Goal: Transaction & Acquisition: Purchase product/service

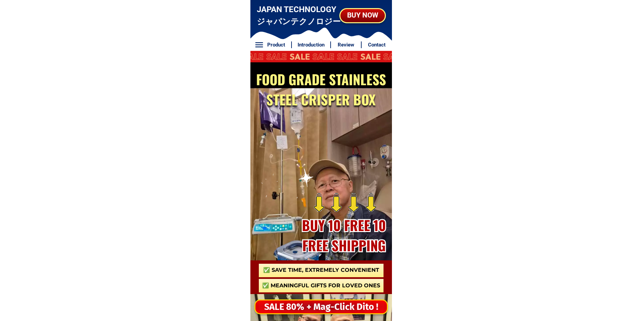
click at [310, 303] on div "SALE 80% + Mag-Click Dito !" at bounding box center [320, 307] width 131 height 14
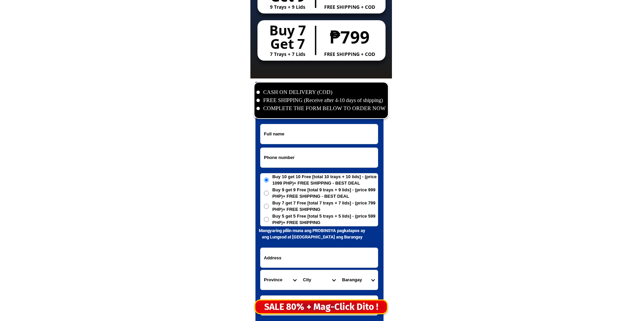
scroll to position [3255, 0]
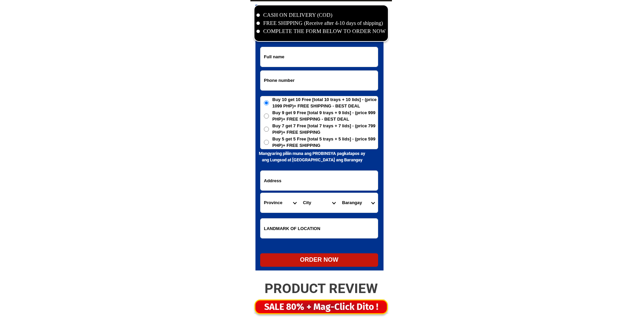
click at [305, 75] on input "Input phone_number" at bounding box center [318, 81] width 117 height 20
paste input "09192849677"
type input "09192849677"
drag, startPoint x: 343, startPoint y: 70, endPoint x: 345, endPoint y: 60, distance: 10.1
click at [344, 66] on form "09192849677 ORDER NOW Province Abra Agusan-del-norte Agusan-del-sur Aklan Albay…" at bounding box center [319, 157] width 118 height 220
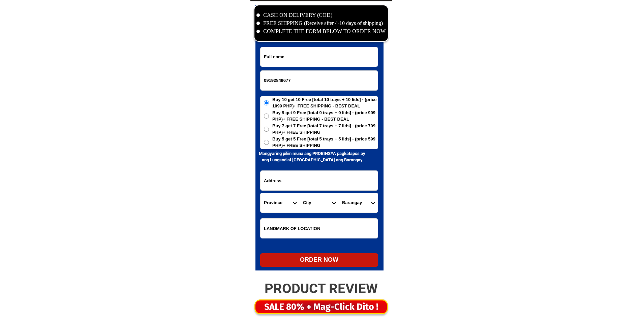
drag, startPoint x: 345, startPoint y: 60, endPoint x: 347, endPoint y: 53, distance: 7.7
click at [346, 60] on input "Input full_name" at bounding box center [318, 57] width 117 height 20
paste input "Susana Lee"
type input "Susana Lee"
click at [310, 144] on span "Buy 5 get 5 Free [total 5 trays + 5 lids] - (price 599 PHP)+ FREE SHIPPING" at bounding box center [324, 142] width 105 height 13
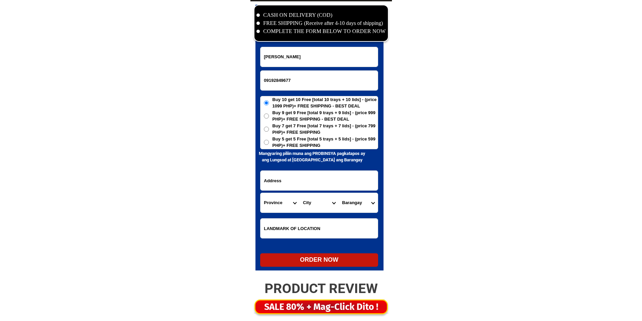
click at [269, 144] on input "Buy 5 get 5 Free [total 5 trays + 5 lids] - (price 599 PHP)+ FREE SHIPPING" at bounding box center [266, 142] width 5 height 5
radio input "true"
click at [312, 141] on span "Buy 5 get 5 Free [total 5 trays + 5 lids] - (price 599 PHP)+ FREE SHIPPING" at bounding box center [324, 142] width 105 height 13
click at [269, 141] on input "Buy 5 get 5 Free [total 5 trays + 5 lids] - (price 599 PHP)+ FREE SHIPPING" at bounding box center [266, 142] width 5 height 5
click at [314, 174] on input "Input address" at bounding box center [318, 181] width 117 height 20
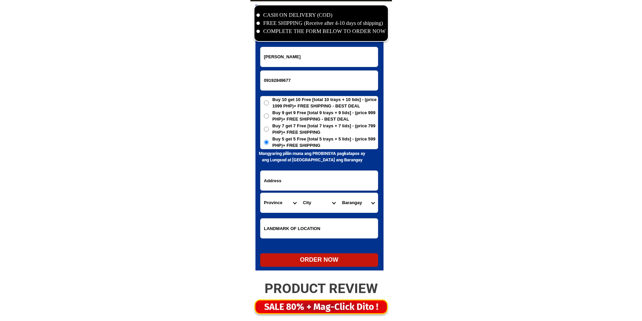
paste input "Purok 3 Pinamarbuhan Mobo Masbate"
type input "Purok 3 Pinamarbuhan Mobo Masbate"
click at [286, 206] on select "Province [GEOGRAPHIC_DATA] [GEOGRAPHIC_DATA] [GEOGRAPHIC_DATA] [GEOGRAPHIC_DATA…" at bounding box center [279, 203] width 39 height 20
select select "63_626"
click at [260, 193] on select "Province [GEOGRAPHIC_DATA] [GEOGRAPHIC_DATA] [GEOGRAPHIC_DATA] [GEOGRAPHIC_DATA…" at bounding box center [279, 203] width 39 height 20
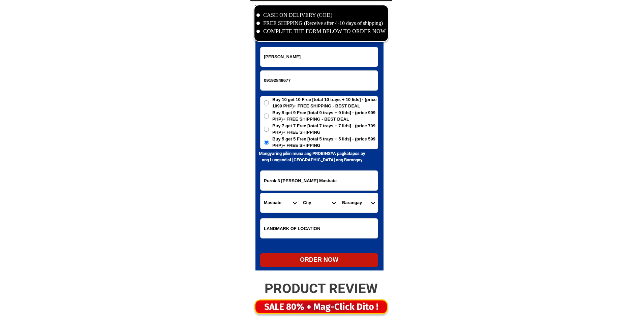
click at [313, 203] on select "City Aroroy Baleno Balud Cataingan Cawayan Dimasalang Mandaon Masbate-batuan Ma…" at bounding box center [319, 203] width 39 height 20
select select "63_6265475"
click at [300, 193] on select "City Aroroy Baleno Balud Cataingan Cawayan Dimasalang Mandaon Masbate-batuan Ma…" at bounding box center [319, 203] width 39 height 20
click at [354, 204] on select "Barangay Baang Bagacay Balatucan Barag Dacu Fabrica Guintorelan Holjogon Lalagu…" at bounding box center [358, 203] width 39 height 20
click at [339, 193] on select "Barangay Baang Bagacay Balatucan Barag Dacu Fabrica Guintorelan Holjogon Lalagu…" at bounding box center [358, 203] width 39 height 20
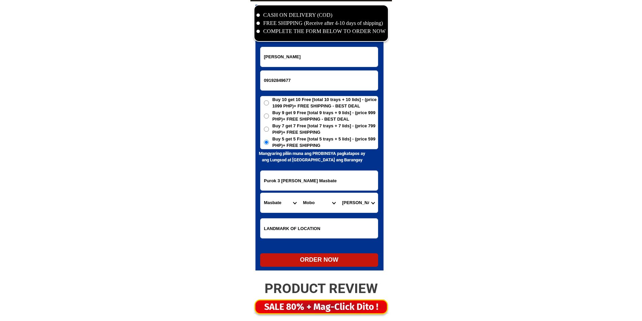
click at [367, 204] on select "Barangay Baang Bagacay Balatucan Barag Dacu Fabrica Guintorelan Holjogon Lalagu…" at bounding box center [358, 203] width 39 height 20
select select "63_62654758254"
click at [339, 193] on select "Barangay Baang Bagacay Balatucan Barag Dacu Fabrica Guintorelan Holjogon Lalagu…" at bounding box center [358, 203] width 39 height 20
click at [346, 260] on div "ORDER NOW" at bounding box center [319, 259] width 118 height 9
radio input "true"
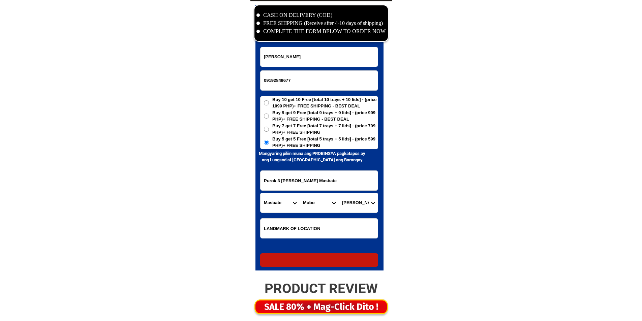
radio input "true"
click at [328, 66] on input "Input full_name" at bounding box center [318, 57] width 117 height 20
paste input "Josie avendano"
type input "Josie avendano"
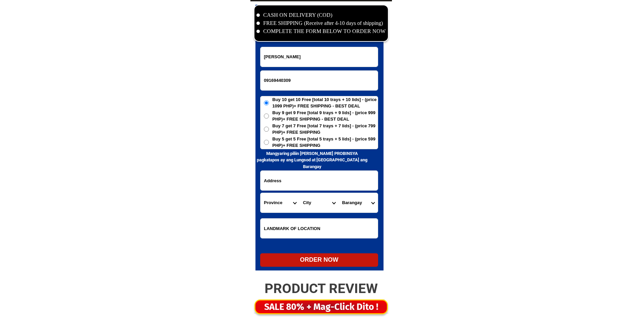
click at [281, 142] on span "Buy 5 get 5 Free [total 5 trays + 5 lids] - (price 599 PHP)+ FREE SHIPPING" at bounding box center [324, 142] width 105 height 13
click at [269, 142] on input "Buy 5 get 5 Free [total 5 trays + 5 lids] - (price 599 PHP)+ FREE SHIPPING" at bounding box center [266, 142] width 5 height 5
radio input "true"
click at [285, 179] on input "Input address" at bounding box center [318, 181] width 117 height 20
paste input "# 30 j espino st brgy quirino Solano Nueva Vizcaya"
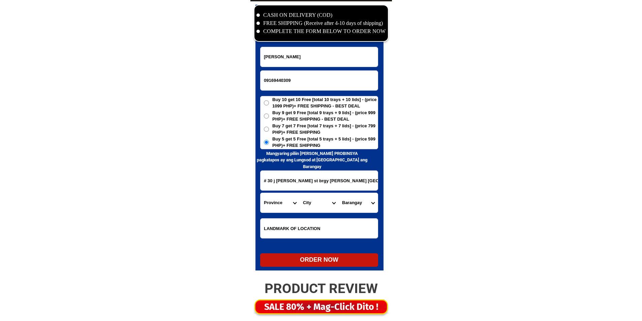
type input "# 30 j espino st brgy quirino Solano Nueva Vizcaya"
click at [275, 209] on select "Province [GEOGRAPHIC_DATA] [GEOGRAPHIC_DATA] [GEOGRAPHIC_DATA] [GEOGRAPHIC_DATA…" at bounding box center [279, 203] width 39 height 20
select select "63_859"
drag, startPoint x: 275, startPoint y: 208, endPoint x: 285, endPoint y: 207, distance: 10.8
click at [275, 208] on select "Province [GEOGRAPHIC_DATA] [GEOGRAPHIC_DATA] [GEOGRAPHIC_DATA] [GEOGRAPHIC_DATA…" at bounding box center [279, 203] width 39 height 20
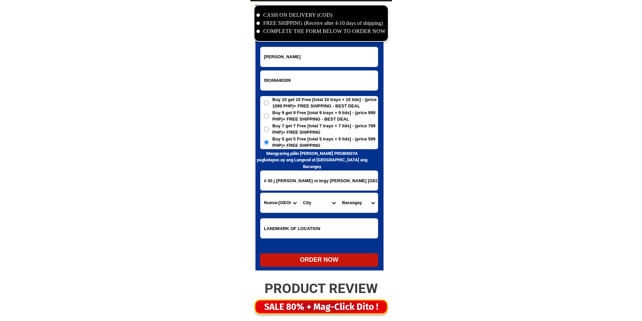
click at [324, 203] on select "City Alfonso-castaneda Ambaguio Aritao Bagabag Bambang Bayombong Diadi Dupax-de…" at bounding box center [319, 203] width 39 height 20
select select "63_859415"
click at [324, 203] on select "City Alfonso-castaneda Ambaguio Aritao Bagabag Bambang Bayombong Diadi Dupax-de…" at bounding box center [319, 203] width 39 height 20
click at [364, 198] on select "Barangay Aggub Bagahabag Bangaan Bangar Bascaran Communal Concepcion (calalaban…" at bounding box center [358, 203] width 39 height 20
select select "63_8594154951"
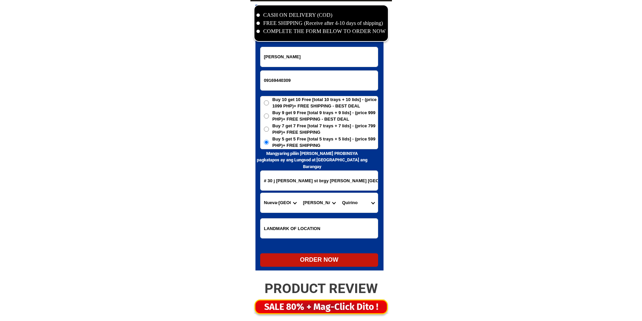
drag, startPoint x: 361, startPoint y: 200, endPoint x: 352, endPoint y: 207, distance: 11.1
click at [361, 200] on select "Barangay Aggub Bagahabag Bangaan Bangar Bascaran Communal Concepcion (calalaban…" at bounding box center [358, 203] width 39 height 20
click at [320, 257] on div "ORDER NOW" at bounding box center [319, 259] width 118 height 9
type input "09169440309"
radio input "true"
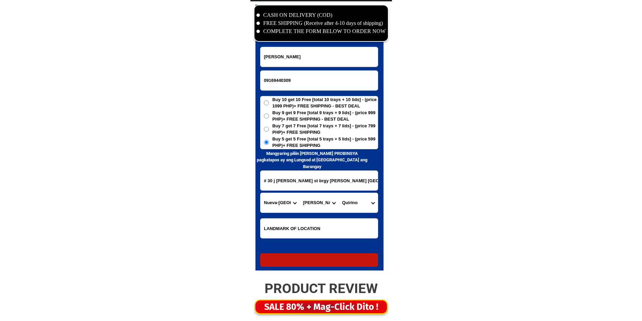
radio input "true"
click at [318, 80] on input "Input phone_number" at bounding box center [318, 81] width 117 height 20
paste input "09302409819"
type input "09302409819"
drag, startPoint x: 367, startPoint y: 70, endPoint x: 363, endPoint y: 60, distance: 11.2
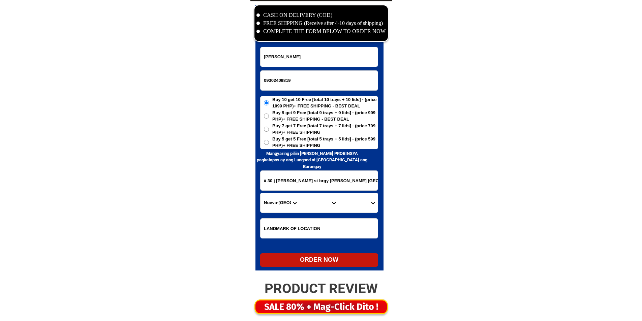
click at [367, 69] on form "Josie avendano 09302409819 ORDER NOW # 30 j espino st brgy quirino Solano Nueva…" at bounding box center [319, 157] width 118 height 220
click at [363, 60] on input "Input full_name" at bounding box center [318, 57] width 117 height 20
paste input "Emily NARANJO"
type input "Emily NARANJO"
click at [332, 177] on input "# 30 j espino st brgy quirino Solano Nueva Vizcaya" at bounding box center [318, 181] width 117 height 20
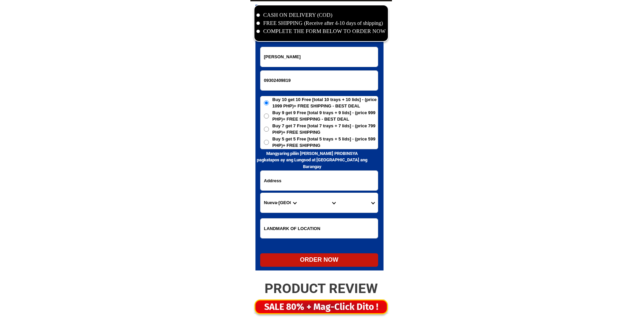
paste input "PUROK NARIGTA 2 SALUNAYAN MIDSAYAP North COTABATO Mindanao 9410 Philippines"
type input "PUROK NARIGTA 2 SALUNAYAN MIDSAYAP North COTABATO Mindanao 9410 Philippines"
click at [315, 158] on h6 "Mangyaring piliin [PERSON_NAME] PROBINSYA pagkatapos ay ang Lungsod at [GEOGRAP…" at bounding box center [312, 160] width 114 height 20
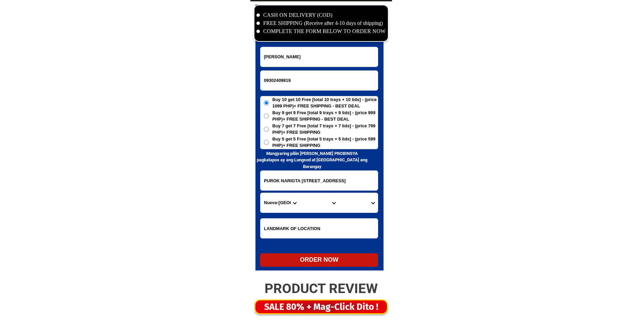
click at [313, 147] on span "Buy 5 get 5 Free [total 5 trays + 5 lids] - (price 599 PHP)+ FREE SHIPPING" at bounding box center [324, 142] width 105 height 13
click at [269, 145] on input "Buy 5 get 5 Free [total 5 trays + 5 lids] - (price 599 PHP)+ FREE SHIPPING" at bounding box center [266, 142] width 5 height 5
radio input "true"
drag, startPoint x: 310, startPoint y: 186, endPoint x: 309, endPoint y: 194, distance: 8.5
click at [377, 187] on input "PUROK NARIGTA 2 SALUNAYAN MIDSAYAP North COTABATO Mindanao 9410 Philippines" at bounding box center [318, 181] width 117 height 20
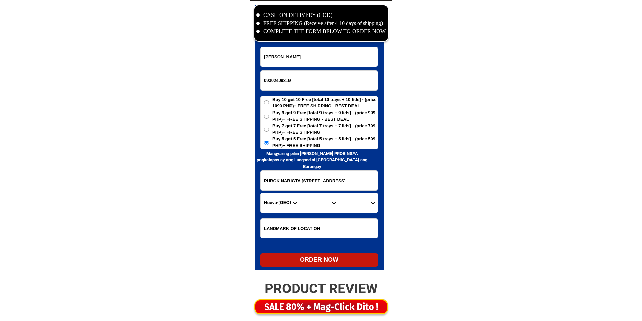
scroll to position [0, 21]
click at [292, 203] on select "Province [GEOGRAPHIC_DATA] [GEOGRAPHIC_DATA] [GEOGRAPHIC_DATA] [GEOGRAPHIC_DATA…" at bounding box center [279, 203] width 39 height 20
click at [283, 203] on select "Province [GEOGRAPHIC_DATA] [GEOGRAPHIC_DATA] [GEOGRAPHIC_DATA] [GEOGRAPHIC_DATA…" at bounding box center [279, 203] width 39 height 20
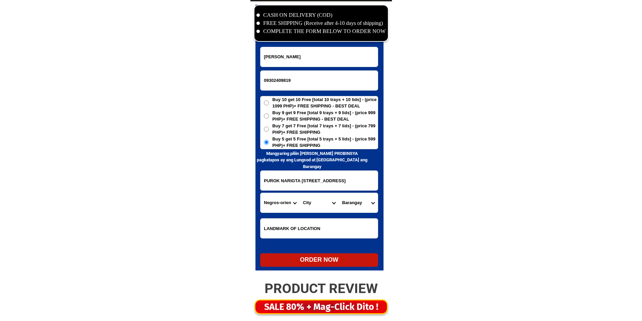
select select "63_170"
click at [283, 203] on select "Province [GEOGRAPHIC_DATA] [GEOGRAPHIC_DATA] [GEOGRAPHIC_DATA] [GEOGRAPHIC_DATA…" at bounding box center [279, 203] width 39 height 20
click at [324, 208] on select "City Alamada Aleosan Antipas Arakan Banisilan Cotabato-city Kabacan Kidapawan-c…" at bounding box center [319, 203] width 39 height 20
select select "63_1707814"
click at [324, 208] on select "City Alamada Aleosan Antipas Arakan Banisilan Cotabato-city Kabacan Kidapawan-c…" at bounding box center [319, 203] width 39 height 20
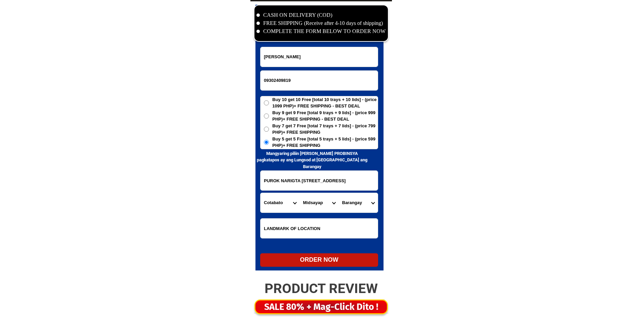
click at [354, 210] on select "Barangay Agriculture Anonang Arizona Bagumba Baliki Barangay poblacion 1 Barang…" at bounding box center [358, 203] width 39 height 20
click at [339, 193] on select "Barangay Agriculture Anonang Arizona Bagumba Baliki Barangay poblacion 1 Barang…" at bounding box center [358, 203] width 39 height 20
click at [355, 207] on select "Barangay Agriculture Anonang Arizona Bagumba Baliki Barangay poblacion 1 Barang…" at bounding box center [358, 203] width 39 height 20
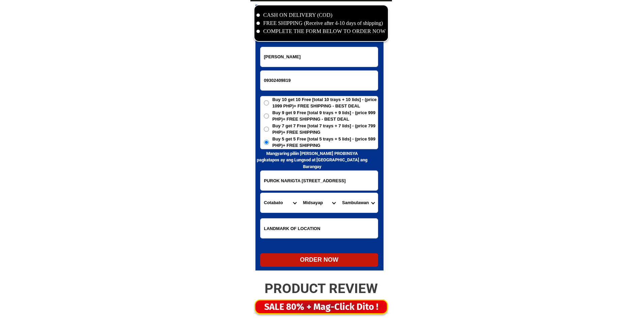
click at [355, 207] on select "Barangay Agriculture Anonang Arizona Bagumba Baliki Barangay poblacion 1 Barang…" at bounding box center [358, 203] width 39 height 20
select select "63_1707814394"
click at [355, 207] on select "Barangay Agriculture Anonang Arizona Bagumba Baliki Barangay poblacion 1 Barang…" at bounding box center [358, 203] width 39 height 20
click at [306, 267] on div "ORDER NOW" at bounding box center [319, 259] width 118 height 13
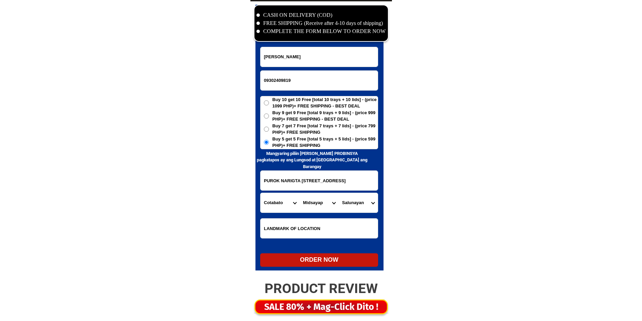
type input "09302409819"
radio input "true"
click at [316, 85] on input "09302409819" at bounding box center [318, 81] width 117 height 20
paste input "09093931052"
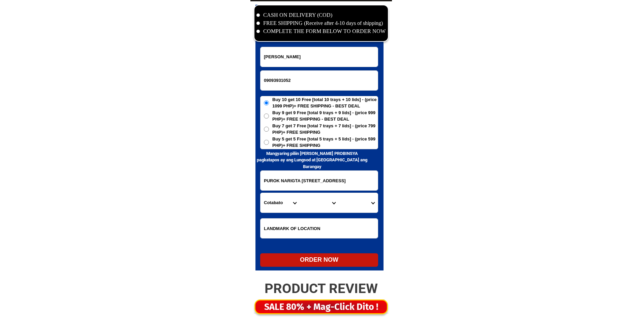
type input "09093931052"
click at [343, 42] on div "CASH ON DELIVERY (COD) FREE SHIPPING (Receive after 4-10 days of shipping) COMP…" at bounding box center [321, 139] width 142 height 276
click at [334, 58] on input "Emily NARANJO" at bounding box center [318, 57] width 117 height 20
paste input "Marietta B. Escobar"
type input "Marietta B. Escobar"
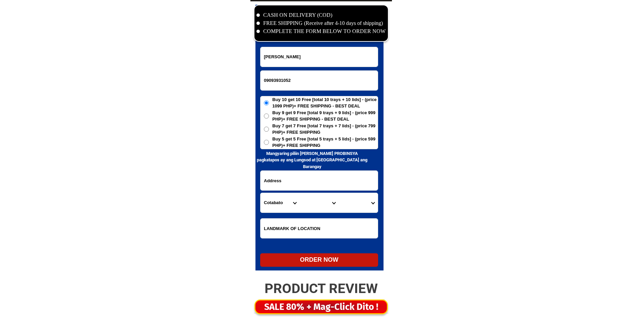
click at [323, 173] on input "Input address" at bounding box center [318, 181] width 117 height 20
paste input "P-1 brgy. Tolosa cabadbaran City Agusan del norte"
type input "P-1 brgy. Tolosa cabadbaran City Agusan del norte"
click at [276, 198] on select "Province [GEOGRAPHIC_DATA] [GEOGRAPHIC_DATA] [GEOGRAPHIC_DATA] [GEOGRAPHIC_DATA…" at bounding box center [279, 203] width 39 height 20
click at [260, 193] on select "Province [GEOGRAPHIC_DATA] [GEOGRAPHIC_DATA] [GEOGRAPHIC_DATA] [GEOGRAPHIC_DATA…" at bounding box center [279, 203] width 39 height 20
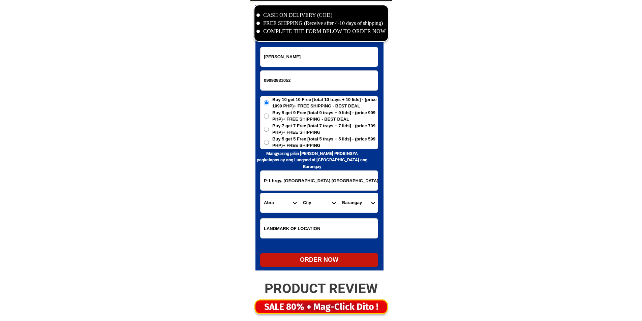
click at [281, 201] on select "Province [GEOGRAPHIC_DATA] [GEOGRAPHIC_DATA] [GEOGRAPHIC_DATA] [GEOGRAPHIC_DATA…" at bounding box center [279, 203] width 39 height 20
select select "63_513"
click at [260, 193] on select "Province [GEOGRAPHIC_DATA] [GEOGRAPHIC_DATA] [GEOGRAPHIC_DATA] [GEOGRAPHIC_DATA…" at bounding box center [279, 203] width 39 height 20
click at [313, 207] on select "City Agusan-del-norte-buenavista Agusan-del-norte-carmen Agusan-del-norte-magal…" at bounding box center [319, 203] width 39 height 20
select select "63_5133657"
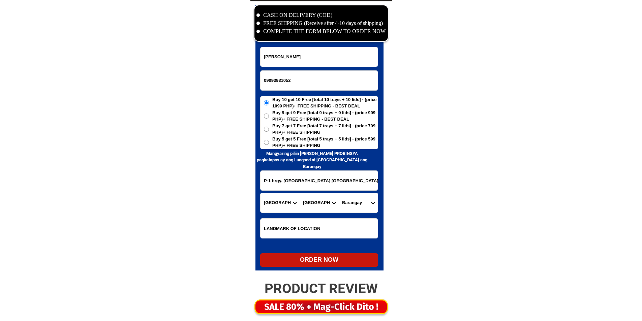
click at [300, 193] on select "City Agusan-del-norte-buenavista Agusan-del-norte-carmen Agusan-del-norte-magal…" at bounding box center [319, 203] width 39 height 20
click at [354, 201] on select "Barangay Antonio luna Bay-ang Bayabas Caasinan Cabinet Calamba Calibunan Comaga…" at bounding box center [358, 203] width 39 height 20
select select "63_51336572608"
click at [354, 201] on select "Barangay Antonio luna Bay-ang Bayabas Caasinan Cabinet Calamba Calibunan Comaga…" at bounding box center [358, 203] width 39 height 20
click at [318, 268] on div at bounding box center [319, 138] width 128 height 266
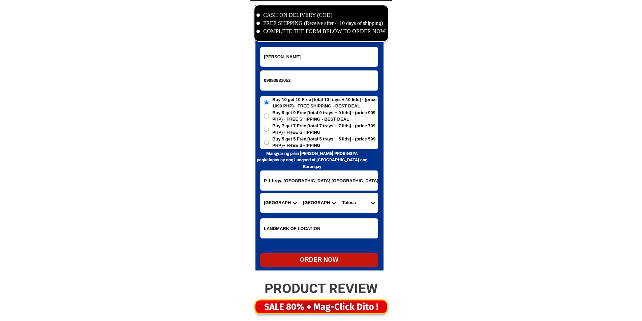
click at [321, 262] on div "ORDER NOW" at bounding box center [319, 259] width 118 height 9
type input "P-1 brgy. Tolosa cabadbaran City Agusan del norte"
radio input "true"
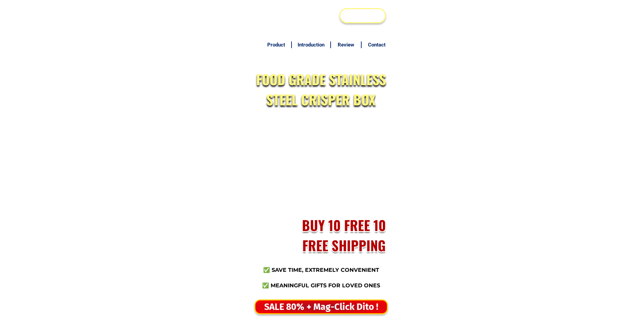
scroll to position [3255, 0]
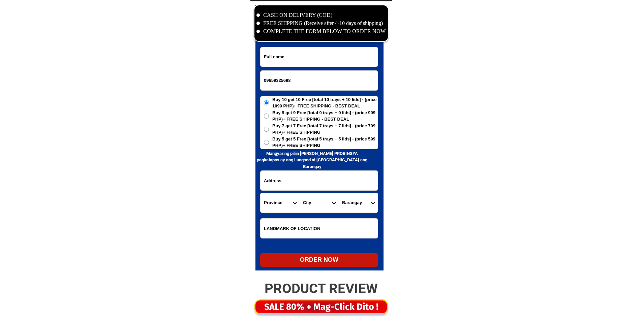
click at [329, 61] on input "Input full_name" at bounding box center [318, 57] width 117 height 20
paste input "[PERSON_NAME]. d"
type input "[PERSON_NAME]. d"
click at [288, 154] on h6 "Mangyaring piliin [PERSON_NAME] PROBINSYA pagkatapos ay ang Lungsod at [GEOGRAP…" at bounding box center [312, 160] width 114 height 20
click at [289, 143] on span "Buy 5 get 5 Free [total 5 trays + 5 lids] - (price 599 PHP)+ FREE SHIPPING" at bounding box center [324, 142] width 105 height 13
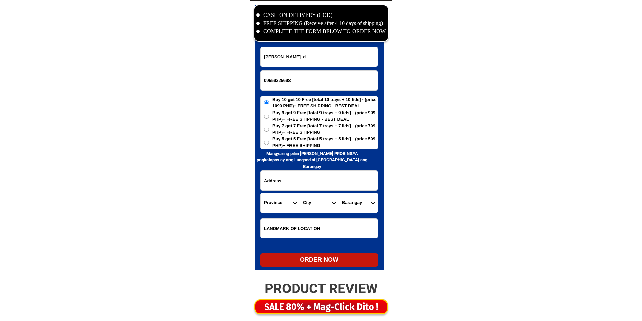
click at [269, 143] on input "Buy 5 get 5 Free [total 5 trays + 5 lids] - (price 599 PHP)+ FREE SHIPPING" at bounding box center [266, 142] width 5 height 5
radio input "true"
click at [292, 172] on input "Input address" at bounding box center [318, 181] width 117 height 20
paste input "subaan new bohol calumpang gensan city"
click at [318, 178] on input "subaan new bohol calumpang gensan city" at bounding box center [318, 181] width 117 height 20
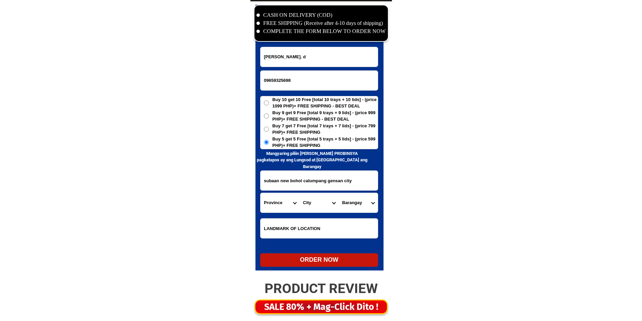
click at [318, 178] on input "subaan new bohol calumpang gensan city" at bounding box center [318, 181] width 117 height 20
type input "subaan new bohol calumpang gensan city"
click at [292, 199] on select "Province [GEOGRAPHIC_DATA] [GEOGRAPHIC_DATA] [GEOGRAPHIC_DATA] [GEOGRAPHIC_DATA…" at bounding box center [279, 203] width 39 height 20
select select "63_137"
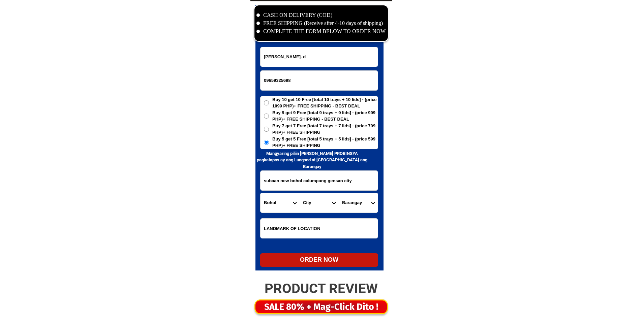
click at [260, 193] on select "Province [GEOGRAPHIC_DATA] [GEOGRAPHIC_DATA] [GEOGRAPHIC_DATA] [GEOGRAPHIC_DATA…" at bounding box center [279, 203] width 39 height 20
click at [304, 204] on select "City Alburquerque Antequera Baclayon Balilihan Bien-unido Bilar Bohol-[PERSON_N…" at bounding box center [319, 203] width 39 height 20
click at [311, 207] on select "City Alburquerque Antequera Baclayon Balilihan Bien-unido Bilar Bohol-alicia Bo…" at bounding box center [319, 203] width 39 height 20
click at [314, 198] on select "City Alburquerque Antequera Baclayon Balilihan Bien-unido Bilar Bohol-alicia Bo…" at bounding box center [319, 203] width 39 height 20
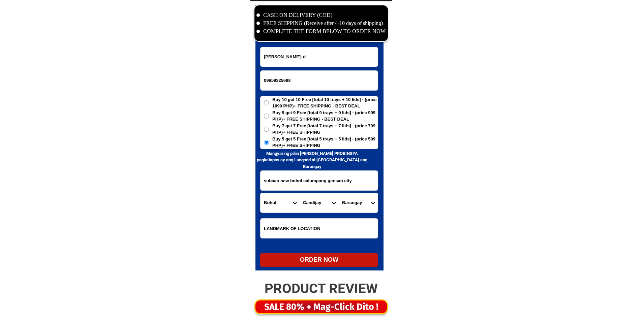
click at [314, 198] on select "City Alburquerque Antequera Baclayon Balilihan Bien-unido Bilar Bohol-alicia Bo…" at bounding box center [319, 203] width 39 height 20
select select "63_1372175"
click at [295, 206] on select "Province [GEOGRAPHIC_DATA] [GEOGRAPHIC_DATA] [GEOGRAPHIC_DATA] [GEOGRAPHIC_DATA…" at bounding box center [279, 203] width 39 height 20
click at [297, 206] on select "Province [GEOGRAPHIC_DATA] [GEOGRAPHIC_DATA] [GEOGRAPHIC_DATA] [GEOGRAPHIC_DATA…" at bounding box center [279, 203] width 39 height 20
click at [338, 182] on input "subaan new bohol calumpang gensan city" at bounding box center [318, 181] width 117 height 20
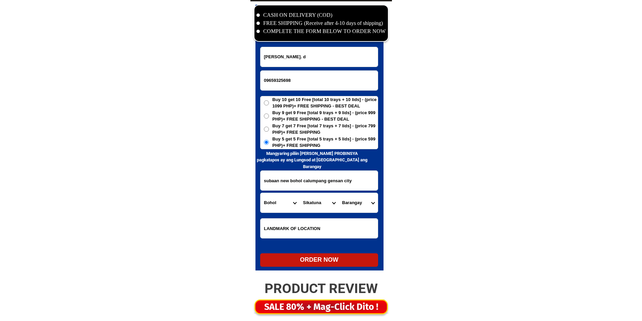
click at [338, 182] on input "subaan new bohol calumpang gensan city" at bounding box center [318, 181] width 117 height 20
drag, startPoint x: 338, startPoint y: 182, endPoint x: 301, endPoint y: 171, distance: 38.2
click at [336, 172] on input "subaan new bohol calumpang gensan city" at bounding box center [318, 181] width 117 height 20
click at [278, 204] on select "Province [GEOGRAPHIC_DATA] [GEOGRAPHIC_DATA] [GEOGRAPHIC_DATA] [GEOGRAPHIC_DATA…" at bounding box center [279, 203] width 39 height 20
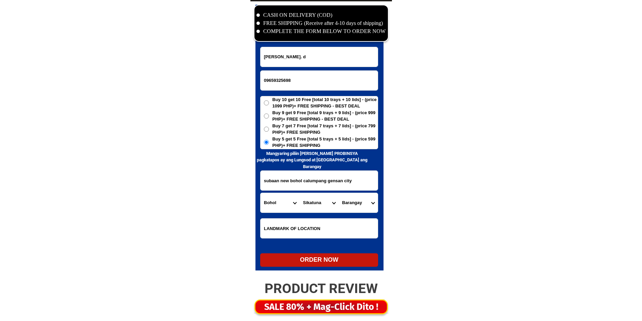
select select "63_995"
click at [260, 193] on select "Province [GEOGRAPHIC_DATA] [GEOGRAPHIC_DATA] [GEOGRAPHIC_DATA] [GEOGRAPHIC_DATA…" at bounding box center [279, 203] width 39 height 20
click at [306, 203] on select "City General-santos-city Koronadal-city Lake-sebu Norala Polomolok South-cotaba…" at bounding box center [319, 203] width 39 height 20
select select "63_9951169"
click at [315, 202] on select "City General-santos-city Koronadal-city Lake-sebu Norala Polomolok South-cotaba…" at bounding box center [319, 203] width 39 height 20
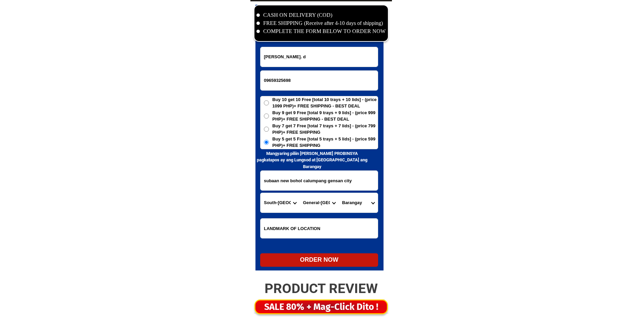
click at [363, 200] on select "Barangay Apopong Baluan Batomelong Buayan Bula Calumpang City heights Conel Dad…" at bounding box center [358, 203] width 39 height 20
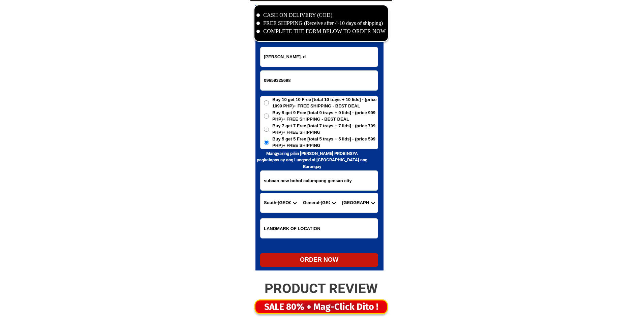
select select "63_99511692359"
click at [363, 200] on select "Barangay Apopong Baluan Batomelong Buayan Bula Calumpang City heights Conel Dad…" at bounding box center [358, 203] width 39 height 20
click at [307, 267] on div at bounding box center [319, 138] width 128 height 266
click at [311, 260] on div "ORDER NOW" at bounding box center [319, 259] width 118 height 9
radio input "true"
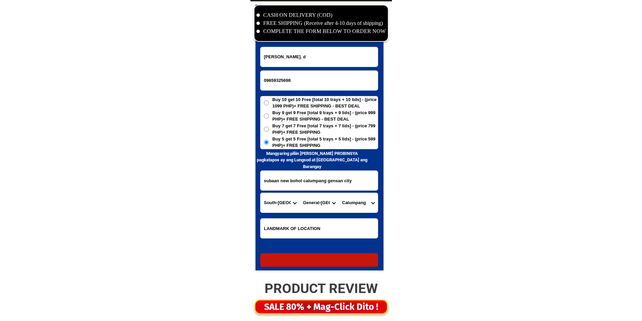
radio input "true"
click at [283, 75] on input "Input phone_number" at bounding box center [318, 81] width 117 height 20
paste input "0945 274 7281"
click at [286, 79] on input "0945 274 7281" at bounding box center [318, 81] width 117 height 20
click at [285, 80] on input "0945 274 7281" at bounding box center [318, 81] width 117 height 20
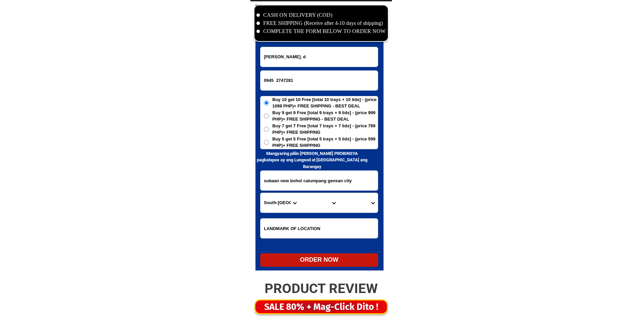
click at [276, 79] on input "0945 2747281" at bounding box center [318, 81] width 117 height 20
type input "09452747281"
click at [293, 56] on input "ambrocio. d" at bounding box center [318, 57] width 117 height 20
click at [313, 63] on input "Input full_name" at bounding box center [318, 57] width 117 height 20
paste input "Celedonia B.Lontokk"
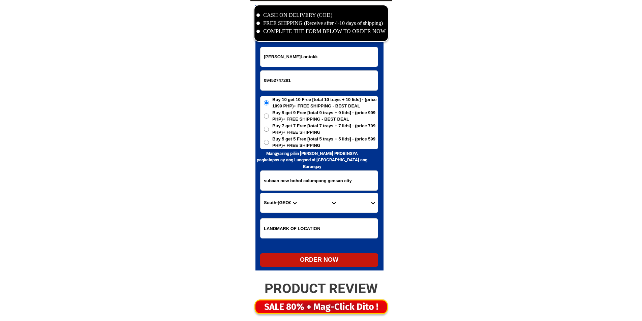
type input "Celedonia B.Lontokk"
click at [291, 165] on div "CASH ON DELIVERY (COD) FREE SHIPPING (Receive after 4-10 days of shipping) COMP…" at bounding box center [321, 139] width 142 height 276
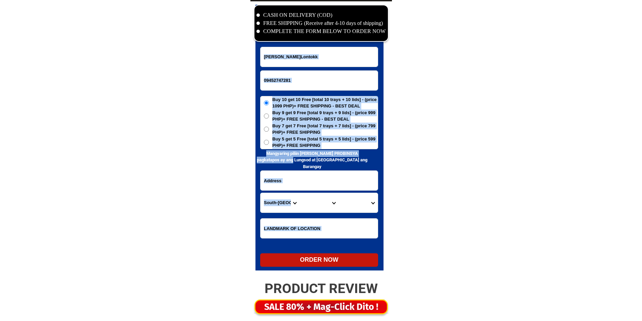
click at [290, 175] on input "Input address" at bounding box center [318, 181] width 117 height 20
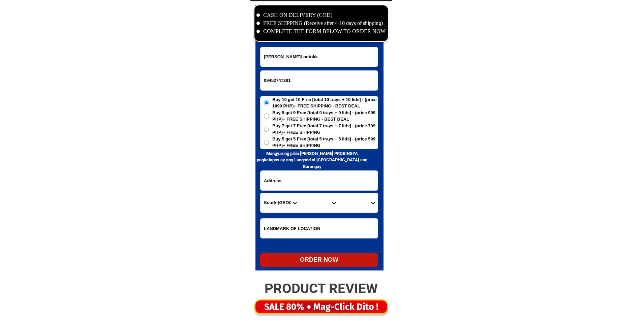
paste input ".,Caungan,Mapulo,Taysan, Batangas"
type input ".,Caungan,Mapulo,Taysan, Batangas"
click at [314, 143] on span "Buy 5 get 5 Free [total 5 trays + 5 lids] - (price 599 PHP)+ FREE SHIPPING" at bounding box center [324, 142] width 105 height 13
click at [269, 143] on input "Buy 5 get 5 Free [total 5 trays + 5 lids] - (price 599 PHP)+ FREE SHIPPING" at bounding box center [266, 142] width 5 height 5
radio input "true"
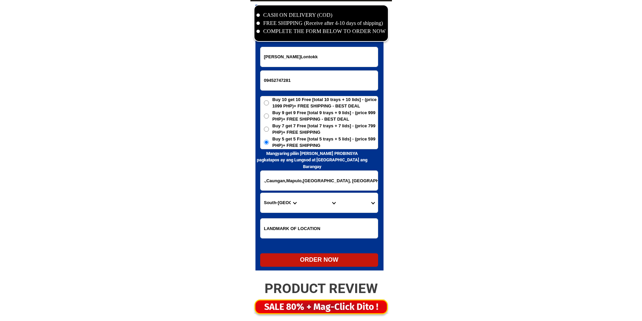
click at [299, 217] on form "Celedonia B.Lontokk 09452747281 ORDER NOW .,Caungan,Mapulo,Taysan, Batangas Pro…" at bounding box center [319, 157] width 118 height 220
click at [299, 223] on input "Input LANDMARKOFLOCATION" at bounding box center [318, 229] width 117 height 20
paste input "A BC Poulttry,Farm."
type input "A BC Poulttry,Farm."
click at [277, 207] on select "Province [GEOGRAPHIC_DATA] [GEOGRAPHIC_DATA] [GEOGRAPHIC_DATA] [GEOGRAPHIC_DATA…" at bounding box center [279, 203] width 39 height 20
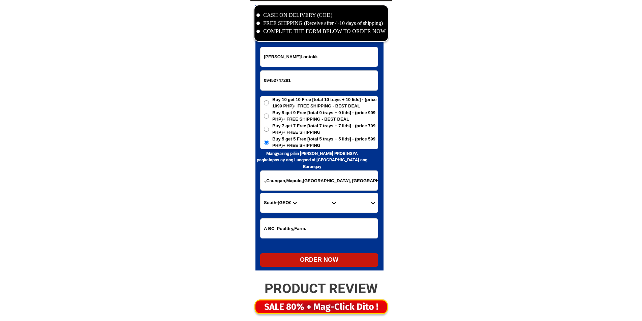
select select "63_108"
click at [277, 207] on select "Province [GEOGRAPHIC_DATA] [GEOGRAPHIC_DATA] [GEOGRAPHIC_DATA] [GEOGRAPHIC_DATA…" at bounding box center [279, 203] width 39 height 20
click at [313, 204] on select "City Agoncillo Alitagtag Allacapan Balayan Batangas-balete Batangas-city Batang…" at bounding box center [319, 203] width 39 height 20
select select "63_1081269"
click at [300, 193] on select "City Agoncillo Alitagtag Allacapan Balayan Batangas-balete Batangas-city Batang…" at bounding box center [319, 203] width 39 height 20
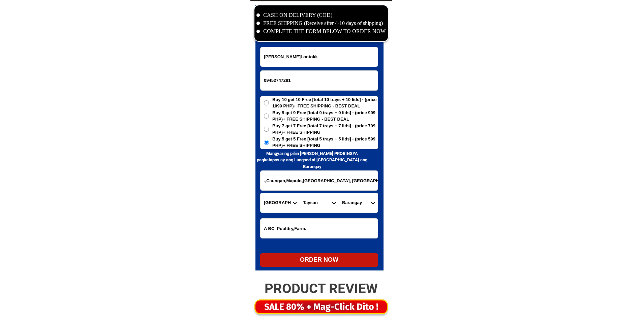
click at [357, 209] on select "Barangay Bacao Bilogo Bukal Dagatan Guinhawa Laurel Mabayabas Mahanadiong Mapul…" at bounding box center [358, 203] width 39 height 20
click at [356, 206] on select "Barangay Bacao Bilogo Bukal Dagatan Guinhawa Laurel Mabayabas Mahanadiong Mapul…" at bounding box center [358, 203] width 39 height 20
select select "63_10812692217"
click at [356, 206] on select "Barangay Bacao Bilogo Bukal Dagatan Guinhawa Laurel Mabayabas Mahanadiong Mapul…" at bounding box center [358, 203] width 39 height 20
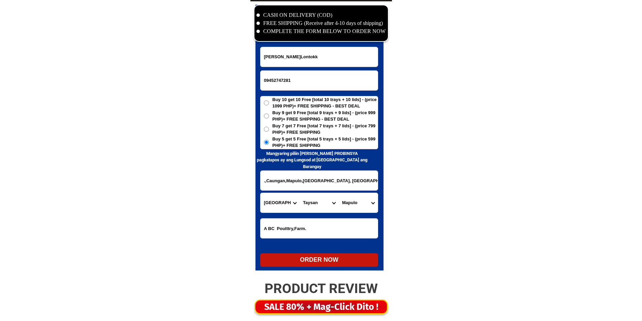
click at [306, 259] on div "ORDER NOW" at bounding box center [319, 259] width 118 height 9
radio input "true"
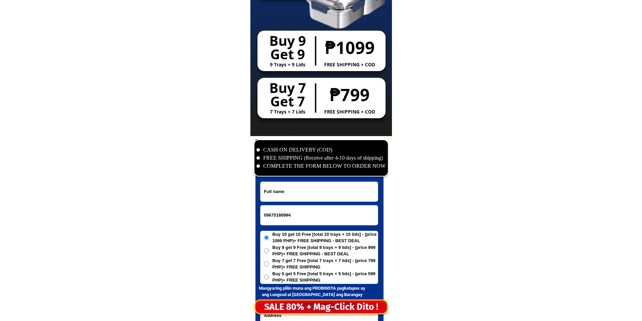
scroll to position [3164, 0]
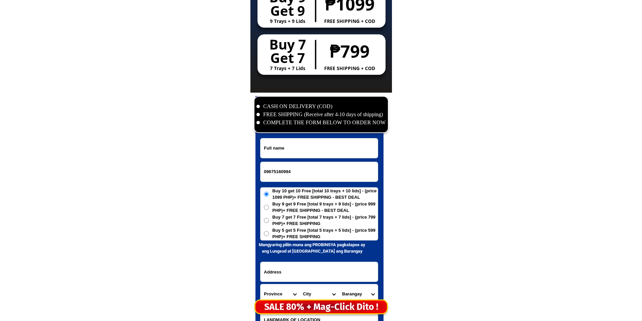
drag, startPoint x: 286, startPoint y: 114, endPoint x: 285, endPoint y: 138, distance: 24.3
click at [285, 120] on ul "CASH ON DELIVERY (COD) FREE SHIPPING (Receive after 4-10 days of shipping) COMP…" at bounding box center [320, 114] width 129 height 24
click at [285, 138] on div at bounding box center [319, 148] width 118 height 20
click at [284, 148] on input "Input full_name" at bounding box center [318, 148] width 117 height 20
paste input "Sollie B HimpiL"
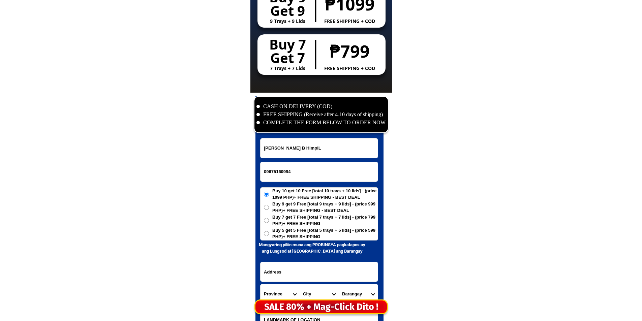
type input "Sollie B HimpiL"
click at [290, 267] on input "Input address" at bounding box center [318, 272] width 117 height 20
paste input "Labac Naic Cavite"
type input "Labac Naic Cavite"
click at [284, 246] on h6 "Mangyaring piliin [PERSON_NAME] PROBINSYA pagkatapos ay ang Lungsod at [GEOGRAP…" at bounding box center [312, 248] width 114 height 13
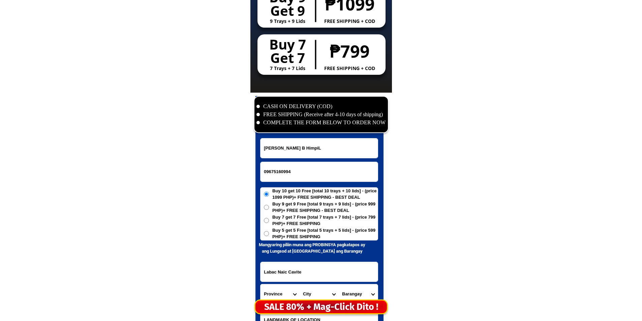
click at [287, 237] on span "Buy 5 get 5 Free [total 5 trays + 5 lids] - (price 599 PHP)+ FREE SHIPPING" at bounding box center [324, 233] width 105 height 13
click at [269, 236] on input "Buy 5 get 5 Free [total 5 trays + 5 lids] - (price 599 PHP)+ FREE SHIPPING" at bounding box center [266, 233] width 5 height 5
radio input "true"
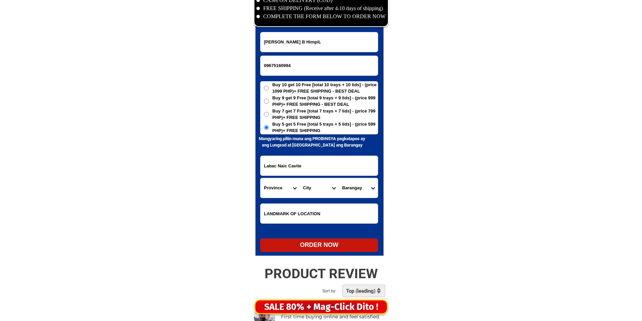
scroll to position [3276, 0]
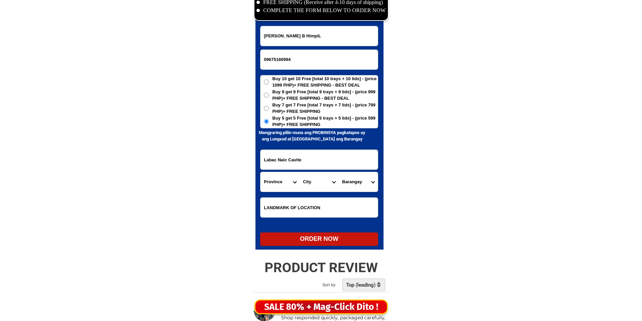
click at [286, 202] on input "Input LANDMARKOFLOCATION" at bounding box center [318, 208] width 117 height 20
paste input "Assembly of God Church"
type input "Assembly of God Church"
click at [272, 182] on select "Province [GEOGRAPHIC_DATA] [GEOGRAPHIC_DATA] [GEOGRAPHIC_DATA] [GEOGRAPHIC_DATA…" at bounding box center [279, 182] width 39 height 20
select select "63_826"
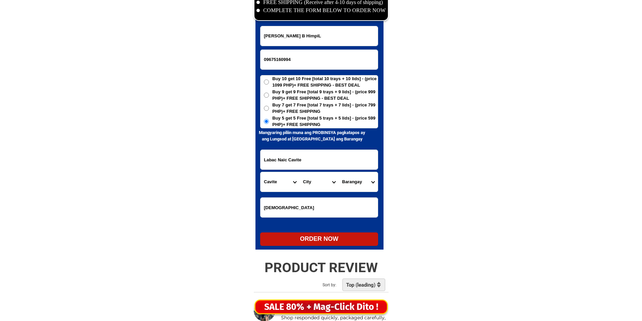
click at [260, 172] on select "Province [GEOGRAPHIC_DATA] [GEOGRAPHIC_DATA] [GEOGRAPHIC_DATA] [GEOGRAPHIC_DATA…" at bounding box center [279, 182] width 39 height 20
click at [315, 182] on select "City Alfonso Amadeo Bacoor Carmona Cavite-city Cavite-magallanes Cavite-rosario…" at bounding box center [319, 182] width 39 height 20
select select "63_8262470"
click at [315, 182] on select "City Alfonso Amadeo Bacoor Carmona Cavite-city Cavite-magallanes Cavite-rosario…" at bounding box center [319, 182] width 39 height 20
click at [353, 180] on select "Barangay Bagong karsada Balsahan Bancaan Bucana malaki Bucana sasahan Calubcob …" at bounding box center [358, 182] width 39 height 20
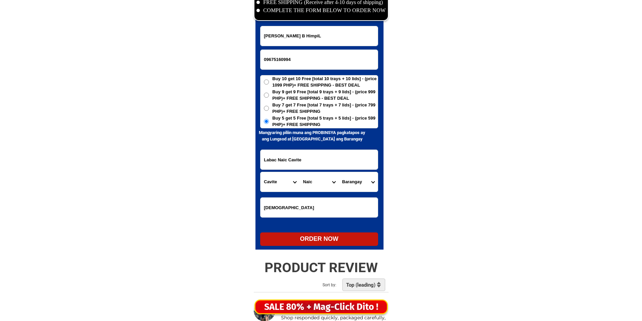
select select "63_8262470975"
click at [353, 180] on select "Barangay Bagong karsada Balsahan Bancaan Bucana malaki Bucana sasahan Calubcob …" at bounding box center [358, 182] width 39 height 20
click at [327, 241] on div "ORDER NOW" at bounding box center [319, 239] width 118 height 9
radio input "true"
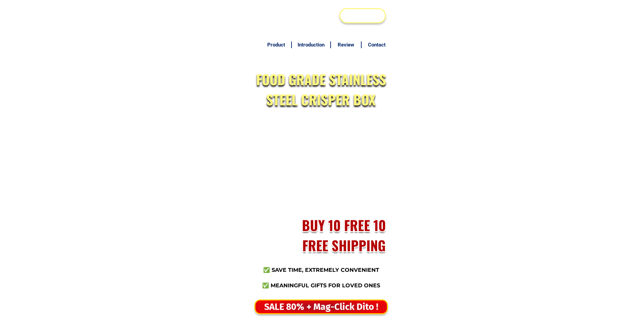
scroll to position [3276, 0]
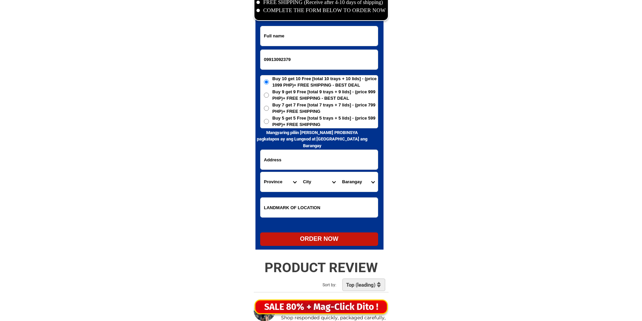
click at [347, 34] on input "Input full_name" at bounding box center [318, 36] width 117 height 20
paste input "FLORA CAIREL"
type input "FLORA CAIREL"
click at [289, 159] on input "Input address" at bounding box center [318, 160] width 117 height 20
paste input "MALINAO WEST COVERD COURT"
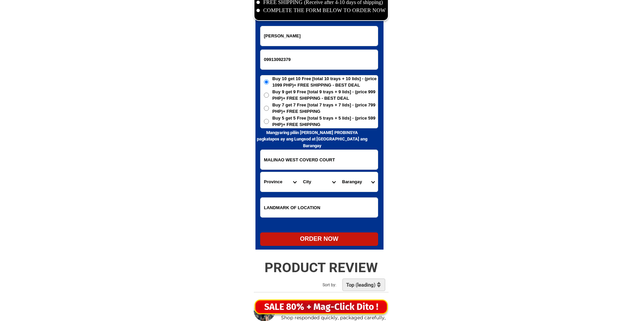
type input "MALINAO WEST COVERD COURT"
click at [270, 174] on select "Province [GEOGRAPHIC_DATA] [GEOGRAPHIC_DATA] [GEOGRAPHIC_DATA] [GEOGRAPHIC_DATA…" at bounding box center [279, 182] width 39 height 20
select select "63_137"
click at [260, 172] on select "Province [GEOGRAPHIC_DATA] [GEOGRAPHIC_DATA] [GEOGRAPHIC_DATA] [GEOGRAPHIC_DATA…" at bounding box center [279, 182] width 39 height 20
click at [321, 192] on form "FLORA CAIREL 09913092379 ORDER NOW MALINAO WEST COVERD COURT Province Abra Agus…" at bounding box center [319, 136] width 118 height 220
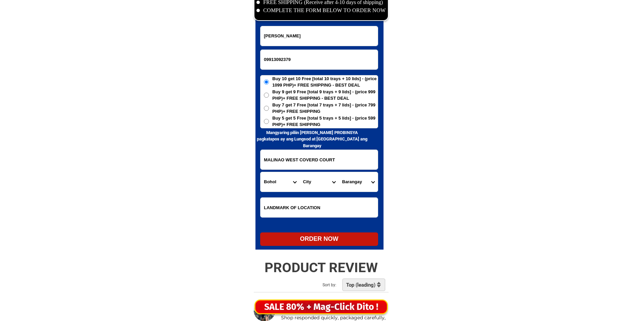
click at [321, 180] on select "City Alburquerque Antequera Baclayon Balilihan Bien-unido Bilar Bohol-alicia Bo…" at bounding box center [319, 182] width 39 height 20
select select "63_137443"
click at [300, 172] on select "City Alburquerque Antequera Baclayon Balilihan Bien-unido Bilar Bohol-alicia Bo…" at bounding box center [319, 182] width 39 height 20
click at [357, 185] on select "Barangay Banban Bonkokan ilaya Bonkokan ubos Calvario Candulang Catugasan Cayup…" at bounding box center [358, 182] width 39 height 20
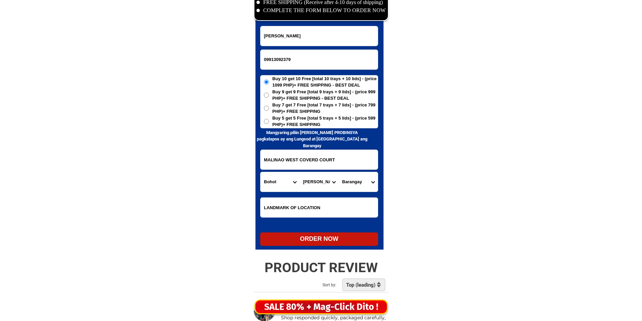
select select "63_1374436782"
click at [339, 172] on select "Barangay Banban Bonkokan ilaya Bonkokan ubos Calvario Candulang Catugasan Cayup…" at bounding box center [358, 182] width 39 height 20
click at [304, 118] on span "Buy 5 get 5 Free [total 5 trays + 5 lids] - (price 599 PHP)+ FREE SHIPPING" at bounding box center [324, 121] width 105 height 13
click at [269, 119] on input "Buy 5 get 5 Free [total 5 trays + 5 lids] - (price 599 PHP)+ FREE SHIPPING" at bounding box center [266, 121] width 5 height 5
click at [317, 240] on div "ORDER NOW" at bounding box center [319, 239] width 118 height 9
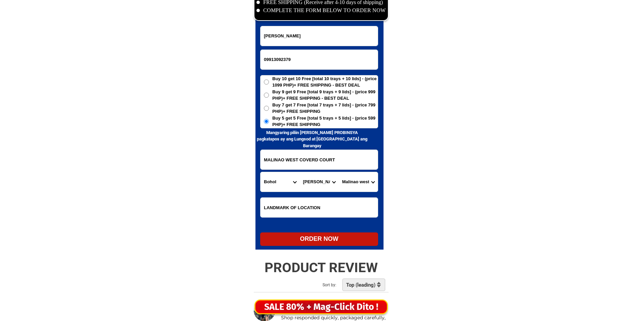
radio input "true"
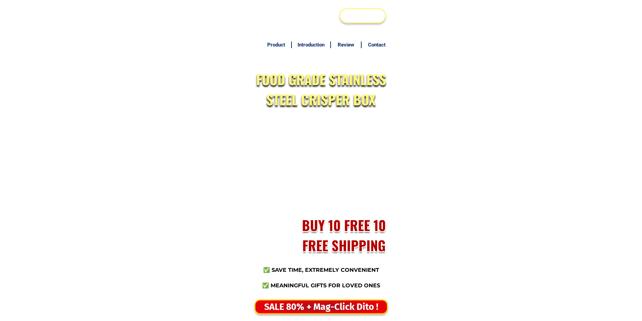
scroll to position [3276, 0]
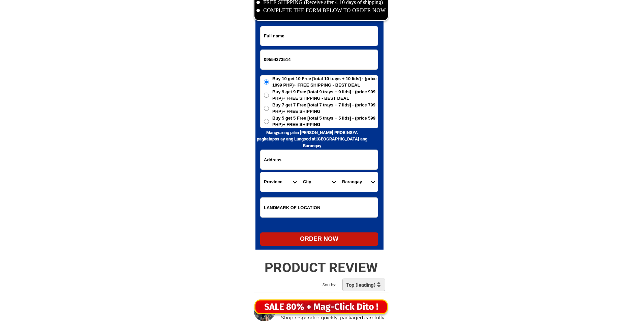
type input "09554373514"
click at [347, 29] on input "Input full_name" at bounding box center [318, 36] width 117 height 20
paste input "[US_STATE][PERSON_NAME]"
type input "[US_STATE][PERSON_NAME]"
click at [291, 117] on span "Buy 5 get 5 Free [total 5 trays + 5 lids] - (price 599 PHP)+ FREE SHIPPING" at bounding box center [324, 121] width 105 height 13
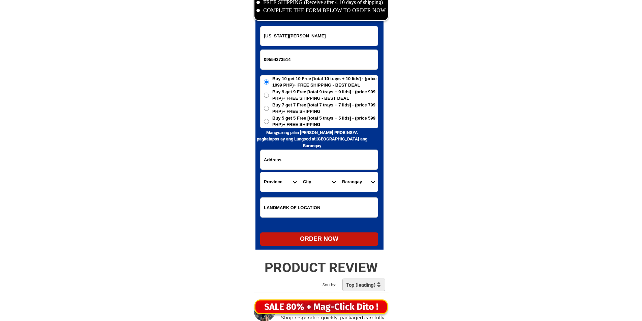
click at [269, 119] on input "Buy 5 get 5 Free [total 5 trays + 5 lids] - (price 599 PHP)+ FREE SHIPPING" at bounding box center [266, 121] width 5 height 5
radio input "true"
click at [289, 160] on input "Input address" at bounding box center [318, 160] width 117 height 20
paste input "brgy punta aparri [GEOGRAPHIC_DATA] [GEOGRAPHIC_DATA] back brgy chspel punta"
click at [335, 162] on input "brgy punta aparri [GEOGRAPHIC_DATA] [GEOGRAPHIC_DATA] back brgy chspel punta" at bounding box center [318, 160] width 117 height 20
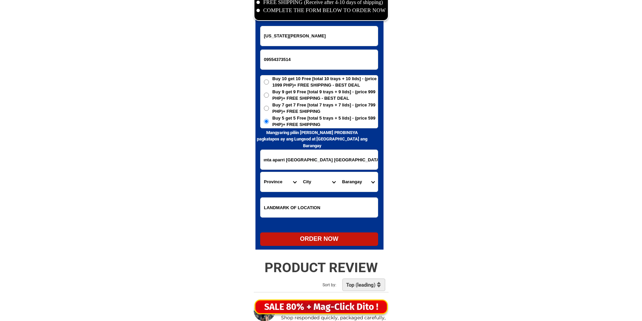
scroll to position [0, 16]
drag, startPoint x: 335, startPoint y: 162, endPoint x: 420, endPoint y: 172, distance: 85.2
type input "brgy punta aparri cagayan [GEOGRAPHIC_DATA]"
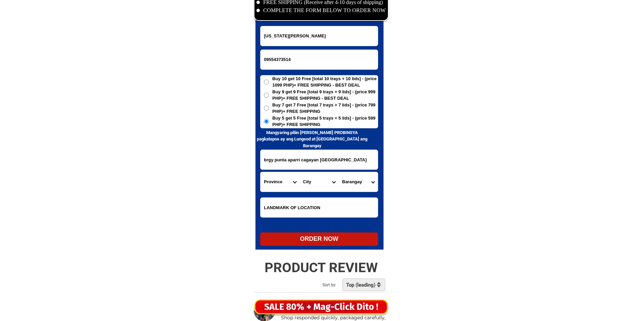
click at [319, 204] on input "Input LANDMARKOFLOCATION" at bounding box center [318, 208] width 117 height 20
paste input "back brgy chspel punta"
type input "back brgy chspel punta"
click at [272, 173] on select "Province [GEOGRAPHIC_DATA] [GEOGRAPHIC_DATA] [GEOGRAPHIC_DATA] [GEOGRAPHIC_DATA…" at bounding box center [279, 182] width 39 height 20
click at [273, 179] on select "Province [GEOGRAPHIC_DATA] [GEOGRAPHIC_DATA] [GEOGRAPHIC_DATA] [GEOGRAPHIC_DATA…" at bounding box center [279, 182] width 39 height 20
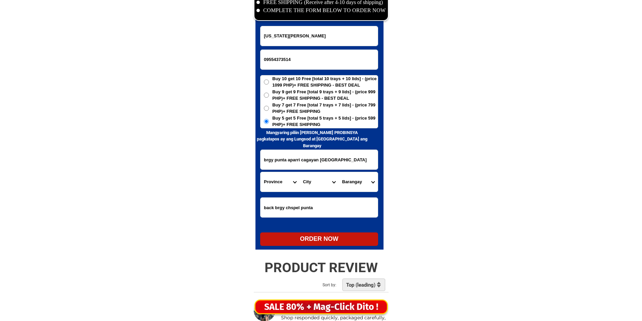
click at [273, 179] on select "Province [GEOGRAPHIC_DATA] [GEOGRAPHIC_DATA] [GEOGRAPHIC_DATA] [GEOGRAPHIC_DATA…" at bounding box center [279, 182] width 39 height 20
select select "63_869"
click at [273, 179] on select "Province [GEOGRAPHIC_DATA] [GEOGRAPHIC_DATA] [GEOGRAPHIC_DATA] [GEOGRAPHIC_DATA…" at bounding box center [279, 182] width 39 height 20
click at [315, 183] on select "City Abulug Allacapan Amulung Aparri Baggao Ballesteros Buguey Cagayan-alcala C…" at bounding box center [319, 182] width 39 height 20
select select "63_8691644"
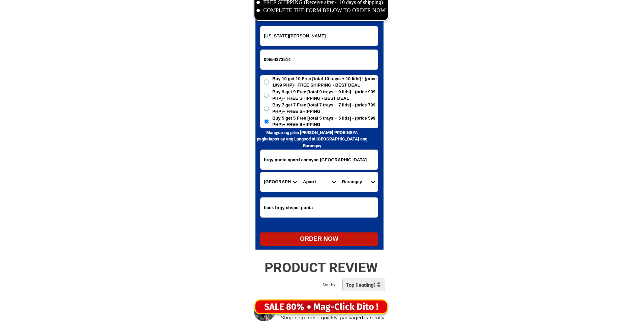
click at [300, 172] on select "City Abulug Allacapan Amulung Aparri Baggao Ballesteros Buguey Cagayan-alcala C…" at bounding box center [319, 182] width 39 height 20
click at [348, 186] on select "Barangay Backiling Bangag Binalan Bisagu Bukig Bulala norte Bulala sur Caagaman…" at bounding box center [358, 182] width 39 height 20
select select "63_86916449911"
click at [339, 172] on select "Barangay Backiling Bangag Binalan Bisagu Bukig Bulala norte Bulala sur Caagaman…" at bounding box center [358, 182] width 39 height 20
click at [327, 240] on div "ORDER NOW" at bounding box center [319, 239] width 118 height 9
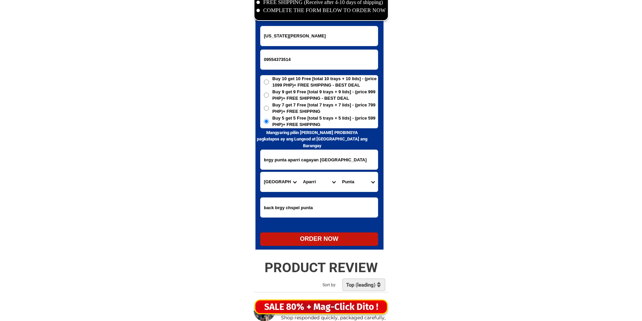
type input "brgy punta aparri cagayan philippines"
radio input "true"
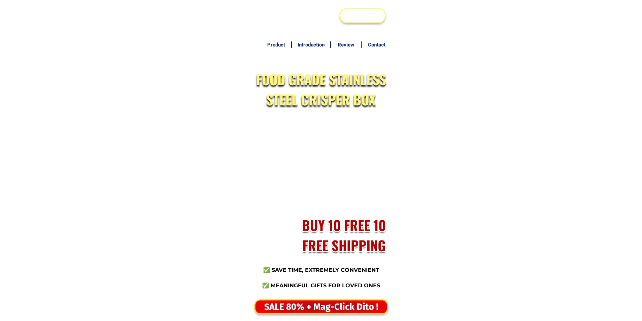
scroll to position [3276, 0]
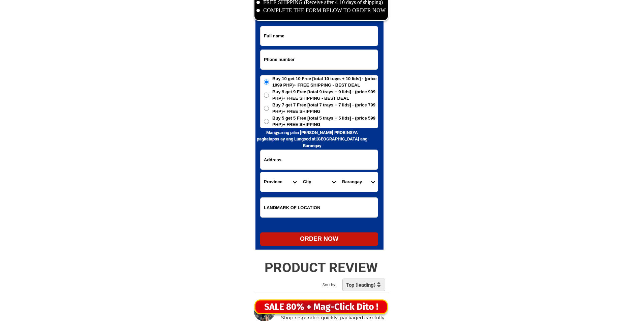
click at [294, 61] on input "Input phone_number" at bounding box center [318, 60] width 117 height 20
paste input "0945 6543 999"
click at [285, 63] on input "0945 6543 999" at bounding box center [318, 60] width 117 height 20
click at [287, 60] on input "0945 6543 999" at bounding box center [318, 60] width 117 height 20
click at [286, 61] on input "0945 6543 999" at bounding box center [318, 60] width 117 height 20
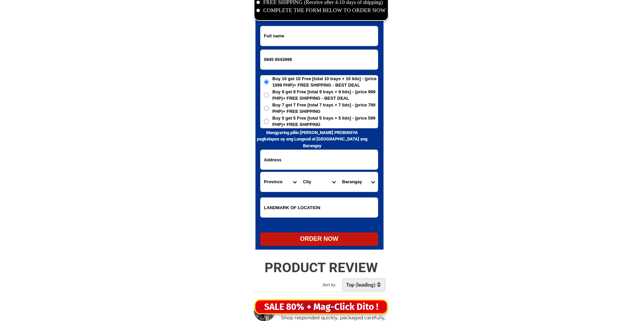
click at [274, 60] on input "0945 6543999" at bounding box center [318, 60] width 117 height 20
click at [275, 60] on input "0945 6543999" at bounding box center [318, 60] width 117 height 20
type input "09456543999"
click at [315, 41] on input "Input full_name" at bounding box center [318, 36] width 117 height 20
paste input "Rowena C Gerolaga"
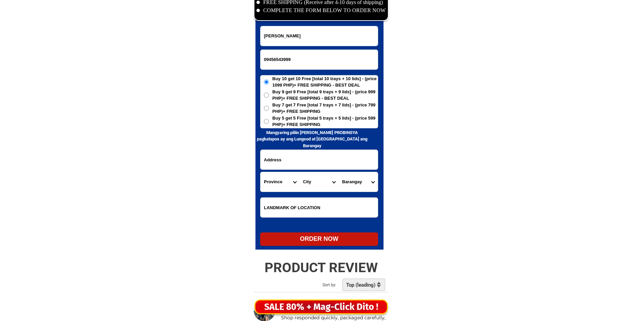
type input "Rowena C Gerolaga"
drag, startPoint x: 287, startPoint y: 137, endPoint x: 287, endPoint y: 131, distance: 5.7
click at [286, 137] on h6 "Mangyaring piliin muna ang PROBINSYA pagkatapos ay ang Lungsod at [GEOGRAPHIC_D…" at bounding box center [312, 139] width 114 height 20
click at [287, 131] on h6 "Mangyaring piliin muna ang PROBINSYA pagkatapos ay ang Lungsod at [GEOGRAPHIC_D…" at bounding box center [312, 139] width 114 height 20
click at [287, 124] on span "Buy 5 get 5 Free [total 5 trays + 5 lids] - (price 599 PHP)+ FREE SHIPPING" at bounding box center [324, 121] width 105 height 13
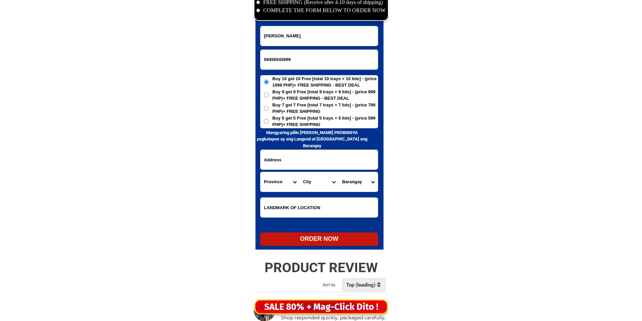
click at [269, 124] on input "Buy 5 get 5 Free [total 5 trays + 5 lids] - (price 599 PHP)+ FREE SHIPPING" at bounding box center [266, 121] width 5 height 5
radio input "true"
click at [284, 161] on input "Input address" at bounding box center [318, 160] width 117 height 20
paste input "48 Lopez Jaena Street Tañong, Marikina City Philippines Near Manila Bay Hosiery"
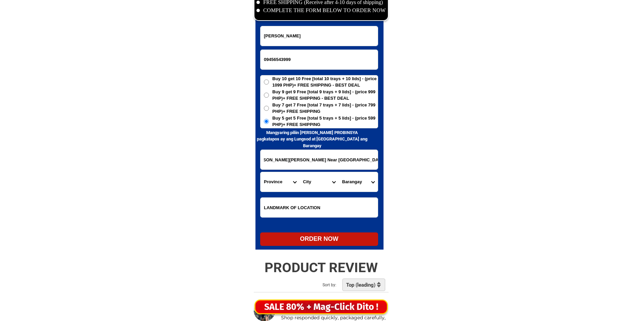
type input "48 Lopez Jaena Street Tañong, Marikina City Philippines Near Manila Bay Hosiery"
click at [272, 181] on select "Province [GEOGRAPHIC_DATA] [GEOGRAPHIC_DATA][PERSON_NAME][GEOGRAPHIC_DATA][GEOG…" at bounding box center [279, 182] width 39 height 20
select select "63_219"
click at [277, 185] on select "Province [GEOGRAPHIC_DATA] [GEOGRAPHIC_DATA][PERSON_NAME][GEOGRAPHIC_DATA][GEOG…" at bounding box center [279, 182] width 39 height 20
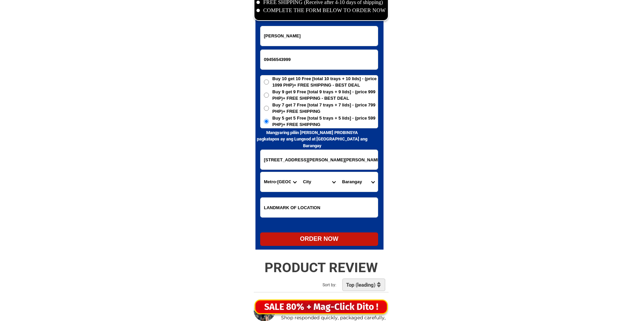
click at [313, 184] on select "City Binondo CALOOCAN Ermita Intramuros Las-pinas Makati Malabon-city Malate Ma…" at bounding box center [319, 182] width 39 height 20
select select "63_2198465"
click at [313, 184] on select "City Binondo CALOOCAN Ermita Intramuros Las-pinas Makati Malabon-city Malate Ma…" at bounding box center [319, 182] width 39 height 20
click at [365, 187] on select "Barangay Barangka Calumpang Concepcion dos Concepcion uno Fortune Industrial va…" at bounding box center [358, 182] width 39 height 20
select select "63_21984654330"
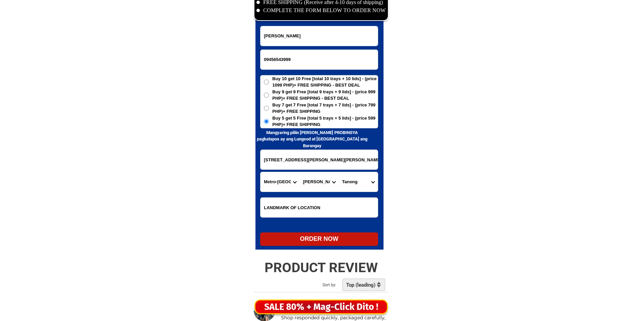
click at [365, 187] on select "Barangay Barangka Calumpang Concepcion dos Concepcion uno Fortune Industrial va…" at bounding box center [358, 182] width 39 height 20
click at [332, 241] on div "ORDER NOW" at bounding box center [319, 239] width 118 height 9
radio input "true"
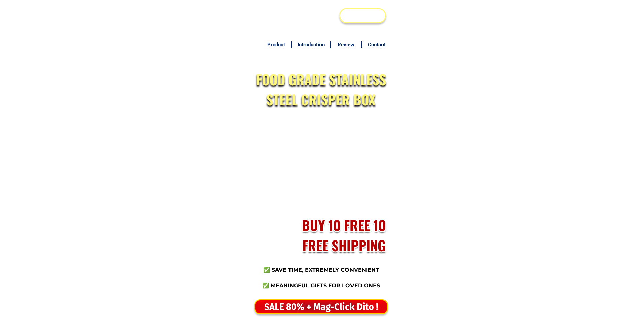
scroll to position [3276, 0]
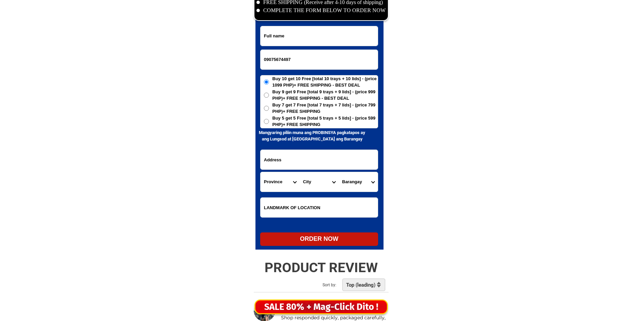
drag, startPoint x: 309, startPoint y: 58, endPoint x: 301, endPoint y: 58, distance: 8.5
click at [301, 58] on input "09075674497" at bounding box center [318, 60] width 117 height 20
drag, startPoint x: 292, startPoint y: 58, endPoint x: 413, endPoint y: 64, distance: 121.4
type input "09075674497"
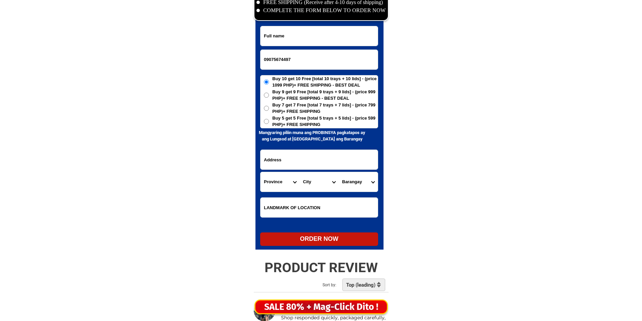
click at [326, 50] on input "09075674497" at bounding box center [318, 60] width 117 height 20
click at [326, 38] on input "Input full_name" at bounding box center [318, 36] width 117 height 20
paste input "[US_STATE][PERSON_NAME]"
type input "[US_STATE][PERSON_NAME]"
click at [285, 155] on input "Input address" at bounding box center [318, 160] width 117 height 20
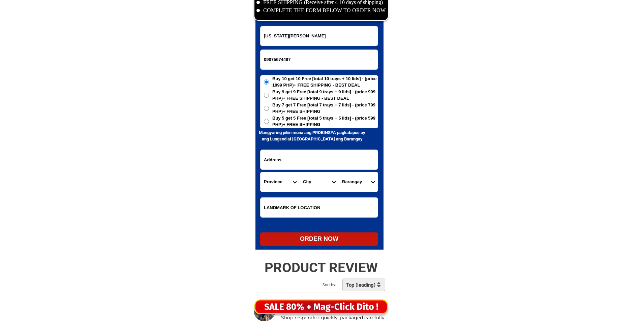
paste input "Maharlika Highway purok-7 Brgy [GEOGRAPHIC_DATA][PERSON_NAME] Cor. [GEOGRAPHIC_…"
type input "Maharlika Highway purok-7 Brgy [GEOGRAPHIC_DATA][PERSON_NAME] Cor. [GEOGRAPHIC_…"
click at [289, 124] on span "Buy 5 get 5 Free [total 5 trays + 5 lids] - (price 599 PHP)+ FREE SHIPPING" at bounding box center [324, 121] width 105 height 13
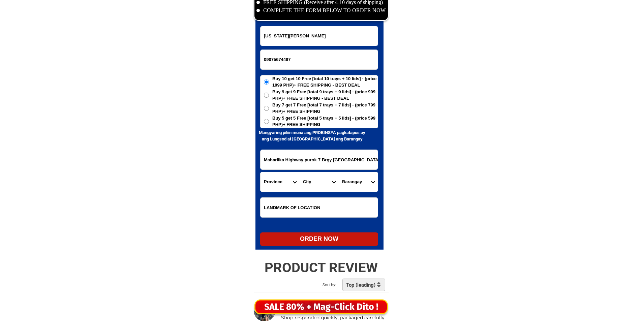
click at [269, 124] on input "Buy 5 get 5 Free [total 5 trays + 5 lids] - (price 599 PHP)+ FREE SHIPPING" at bounding box center [266, 121] width 5 height 5
radio input "true"
drag, startPoint x: 286, startPoint y: 163, endPoint x: 431, endPoint y: 165, distance: 144.6
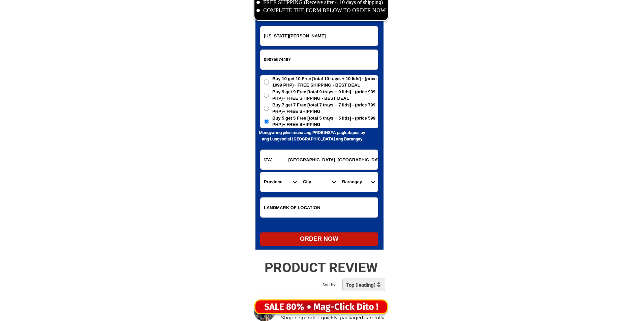
click at [291, 162] on input "Maharlika Highway purok-7 Brgy [GEOGRAPHIC_DATA][PERSON_NAME] Cor. [GEOGRAPHIC_…" at bounding box center [318, 160] width 117 height 20
drag, startPoint x: 291, startPoint y: 162, endPoint x: 407, endPoint y: 163, distance: 115.9
drag, startPoint x: 251, startPoint y: 158, endPoint x: 257, endPoint y: 158, distance: 6.7
click at [255, 158] on div "CASH ON DELIVERY (COD) FREE SHIPPING (Receive after 4-10 days of shipping) COMP…" at bounding box center [321, 118] width 142 height 276
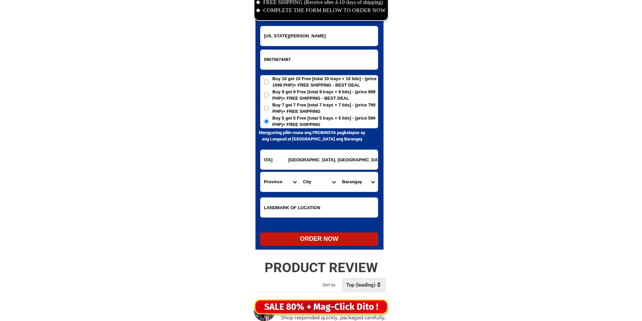
scroll to position [0, 0]
click at [272, 160] on input "Maharlika Highway purok-7 Brgy [GEOGRAPHIC_DATA][PERSON_NAME] Cor. [GEOGRAPHIC_…" at bounding box center [318, 160] width 117 height 20
drag, startPoint x: 284, startPoint y: 167, endPoint x: 310, endPoint y: 173, distance: 27.4
click at [310, 173] on form "[US_STATE] G Monte 09075674497 ORDER NOW [GEOGRAPHIC_DATA]-7 [GEOGRAPHIC_DATA][…" at bounding box center [319, 136] width 118 height 220
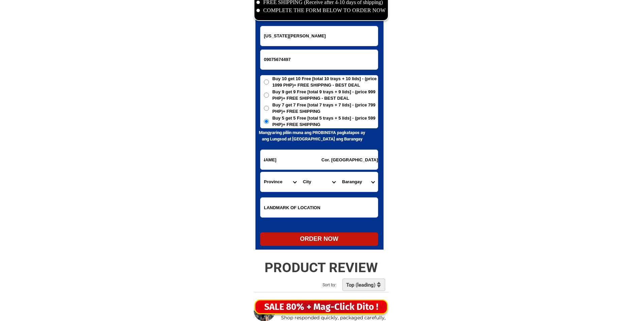
click at [288, 162] on input "Maharlika Highway purok-7 Brgy [GEOGRAPHIC_DATA][PERSON_NAME] Cor. [GEOGRAPHIC_…" at bounding box center [318, 160] width 117 height 20
drag, startPoint x: 293, startPoint y: 158, endPoint x: 312, endPoint y: 168, distance: 21.7
click at [312, 168] on input "Maharlika Highway purok-7 Brgy [GEOGRAPHIC_DATA][PERSON_NAME] Cor. [GEOGRAPHIC_…" at bounding box center [318, 160] width 117 height 20
type input "Maharlika Highway purok-7 Brgy [GEOGRAPHIC_DATA][PERSON_NAME] Cor. [GEOGRAPHIC_…"
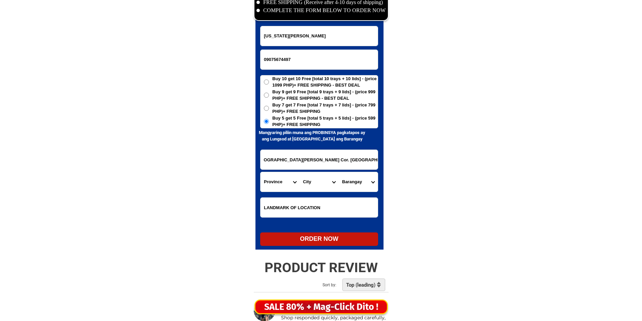
click at [277, 185] on select "Province [GEOGRAPHIC_DATA] [GEOGRAPHIC_DATA][PERSON_NAME][GEOGRAPHIC_DATA][GEOG…" at bounding box center [279, 182] width 39 height 20
select select "63_662"
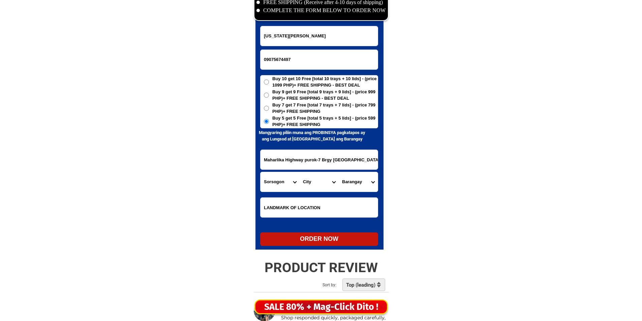
click at [277, 185] on select "Province [GEOGRAPHIC_DATA] [GEOGRAPHIC_DATA][PERSON_NAME][GEOGRAPHIC_DATA][GEOG…" at bounding box center [279, 182] width 39 height 20
click at [323, 182] on select "City [GEOGRAPHIC_DATA] Bulan Bulusan Castilla [PERSON_NAME] [PERSON_NAME] Santa…" at bounding box center [319, 182] width 39 height 20
select select "63_6624213"
click at [323, 182] on select "City [GEOGRAPHIC_DATA] Bulan Bulusan Castilla [PERSON_NAME] [PERSON_NAME] Santa…" at bounding box center [319, 182] width 39 height 20
click at [366, 184] on select "Barangay Bacolod (pob.) [PERSON_NAME][GEOGRAPHIC_DATA] Buenavista [GEOGRAPHIC_D…" at bounding box center [358, 182] width 39 height 20
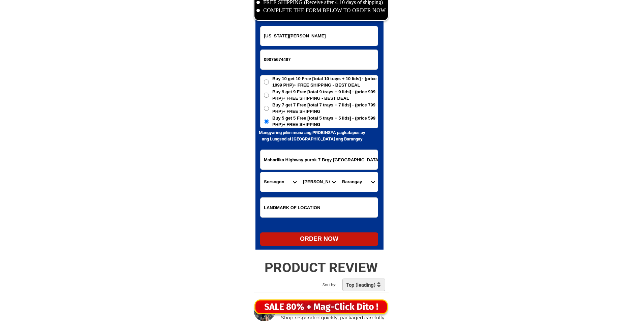
select select "63_66242134951"
click at [366, 184] on select "Barangay Bacolod (pob.) [PERSON_NAME][GEOGRAPHIC_DATA] Buenavista [GEOGRAPHIC_D…" at bounding box center [358, 182] width 39 height 20
click at [343, 242] on div "ORDER NOW" at bounding box center [319, 239] width 118 height 9
radio input "true"
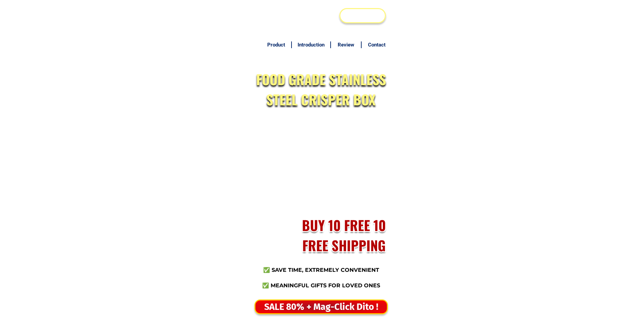
scroll to position [3276, 0]
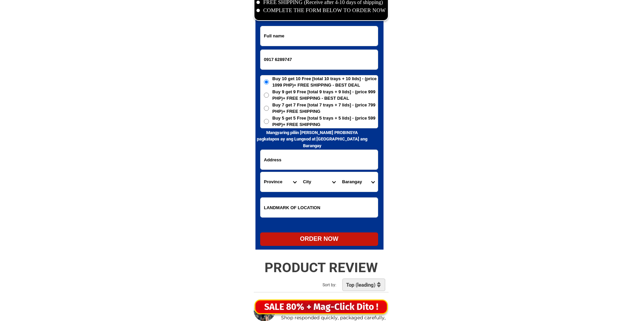
click at [274, 60] on input "0917 6289747" at bounding box center [318, 60] width 117 height 20
click at [274, 59] on input "0917 6289747" at bounding box center [318, 60] width 117 height 20
click at [275, 60] on input "0917 6289747" at bounding box center [318, 60] width 117 height 20
type input "09176289747"
click at [339, 42] on input "Input full_name" at bounding box center [318, 36] width 117 height 20
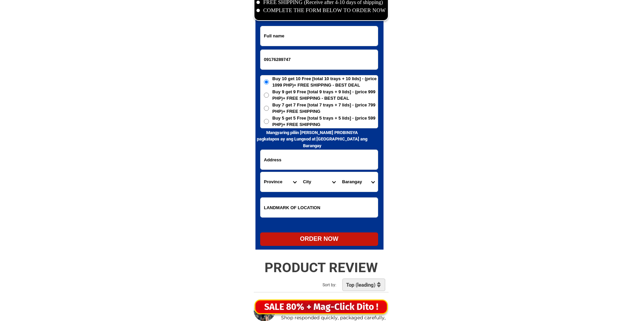
paste input "[PERSON_NAME]"
type input "[PERSON_NAME]"
click at [280, 132] on h6 "Mangyaring piliin [PERSON_NAME] PROBINSYA pagkatapos ay ang Lungsod at [GEOGRAP…" at bounding box center [312, 139] width 114 height 20
click at [281, 126] on span "Buy 5 get 5 Free [total 5 trays + 5 lids] - (price 599 PHP)+ FREE SHIPPING" at bounding box center [324, 121] width 105 height 13
click at [269, 124] on input "Buy 5 get 5 Free [total 5 trays + 5 lids] - (price 599 PHP)+ FREE SHIPPING" at bounding box center [266, 121] width 5 height 5
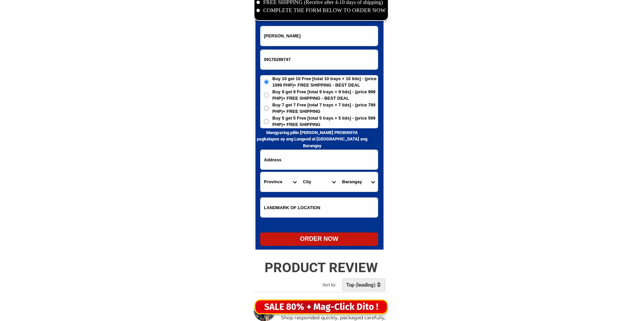
radio input "true"
click at [320, 156] on input "Input address" at bounding box center [318, 160] width 117 height 20
paste input "#18 green revolution st brgy BF International CAA las Pinas city senior"
type input "#18 green revolution st brgy BF International CAA las Pinas city senior"
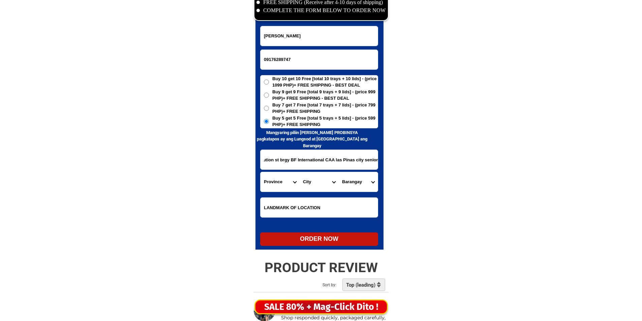
scroll to position [0, 0]
click at [297, 210] on input "Input LANDMARKOFLOCATION" at bounding box center [318, 208] width 117 height 20
paste input "green gate"
type input "green gate"
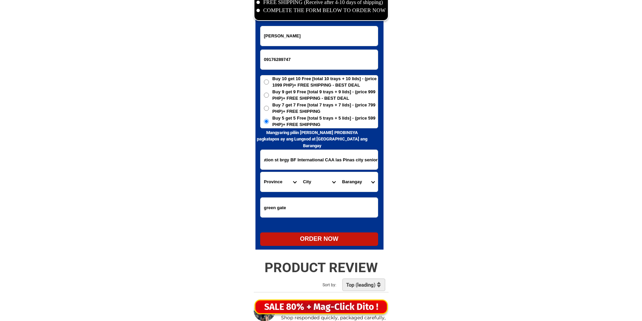
drag, startPoint x: 314, startPoint y: 159, endPoint x: 362, endPoint y: 164, distance: 48.5
click at [362, 164] on input "#18 green revolution st brgy BF International CAA las Pinas city senior" at bounding box center [318, 160] width 117 height 20
click at [280, 175] on select "Province [GEOGRAPHIC_DATA] [GEOGRAPHIC_DATA] [GEOGRAPHIC_DATA] [GEOGRAPHIC_DATA…" at bounding box center [279, 182] width 39 height 20
select select "63_219"
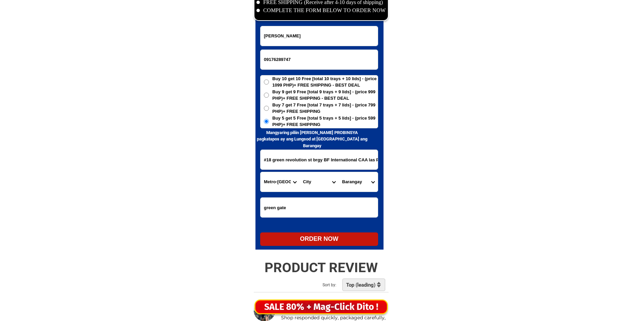
click at [309, 182] on select "City" at bounding box center [319, 182] width 39 height 20
select select "63_2199576"
click at [309, 182] on select "City [GEOGRAPHIC_DATA] [GEOGRAPHIC_DATA] [GEOGRAPHIC_DATA] [GEOGRAPHIC_DATA]-ci…" at bounding box center [319, 182] width 39 height 20
click at [366, 176] on select "Barangay [PERSON_NAME] dos [PERSON_NAME] uno B. f. international village [PERSO…" at bounding box center [358, 182] width 39 height 20
click at [365, 179] on select "Barangay [PERSON_NAME] dos [PERSON_NAME] uno B. f. international village [PERSO…" at bounding box center [358, 182] width 39 height 20
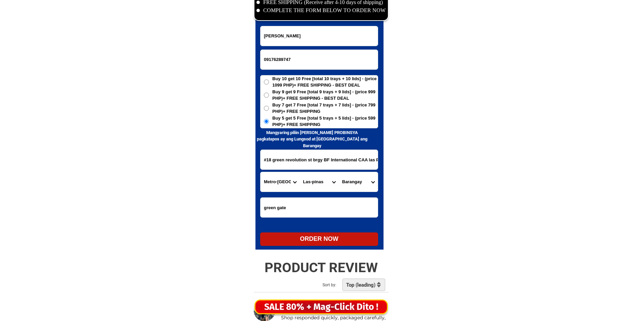
click at [365, 179] on select "Barangay [PERSON_NAME] dos [PERSON_NAME] uno B. f. international village [PERSO…" at bounding box center [358, 182] width 39 height 20
select select "63_2199576531"
click at [365, 179] on select "Barangay [PERSON_NAME] dos [PERSON_NAME] uno B. f. international village [PERSO…" at bounding box center [358, 182] width 39 height 20
click at [336, 239] on div "ORDER NOW" at bounding box center [319, 239] width 118 height 9
radio input "true"
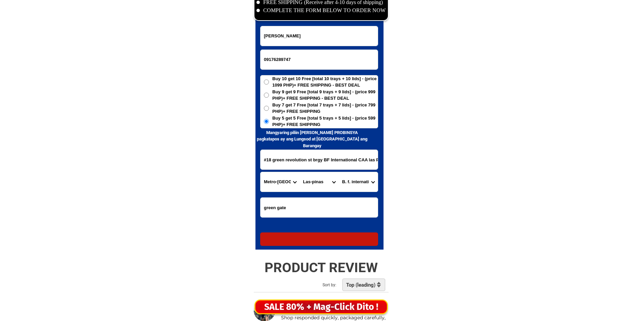
radio input "true"
